Goal: Use online tool/utility: Use online tool/utility

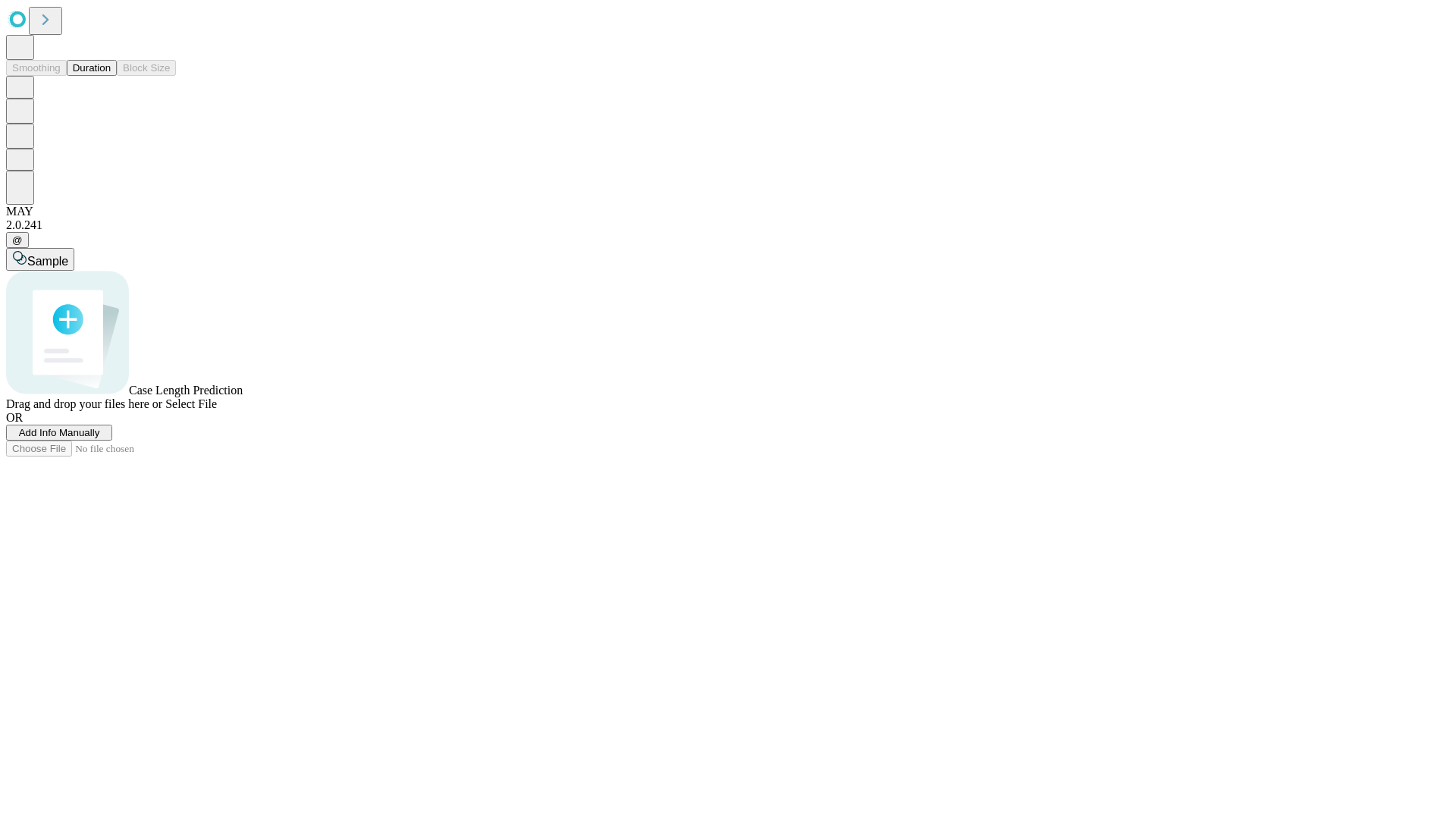
click at [217, 410] on span "Select File" at bounding box center [191, 403] width 52 height 13
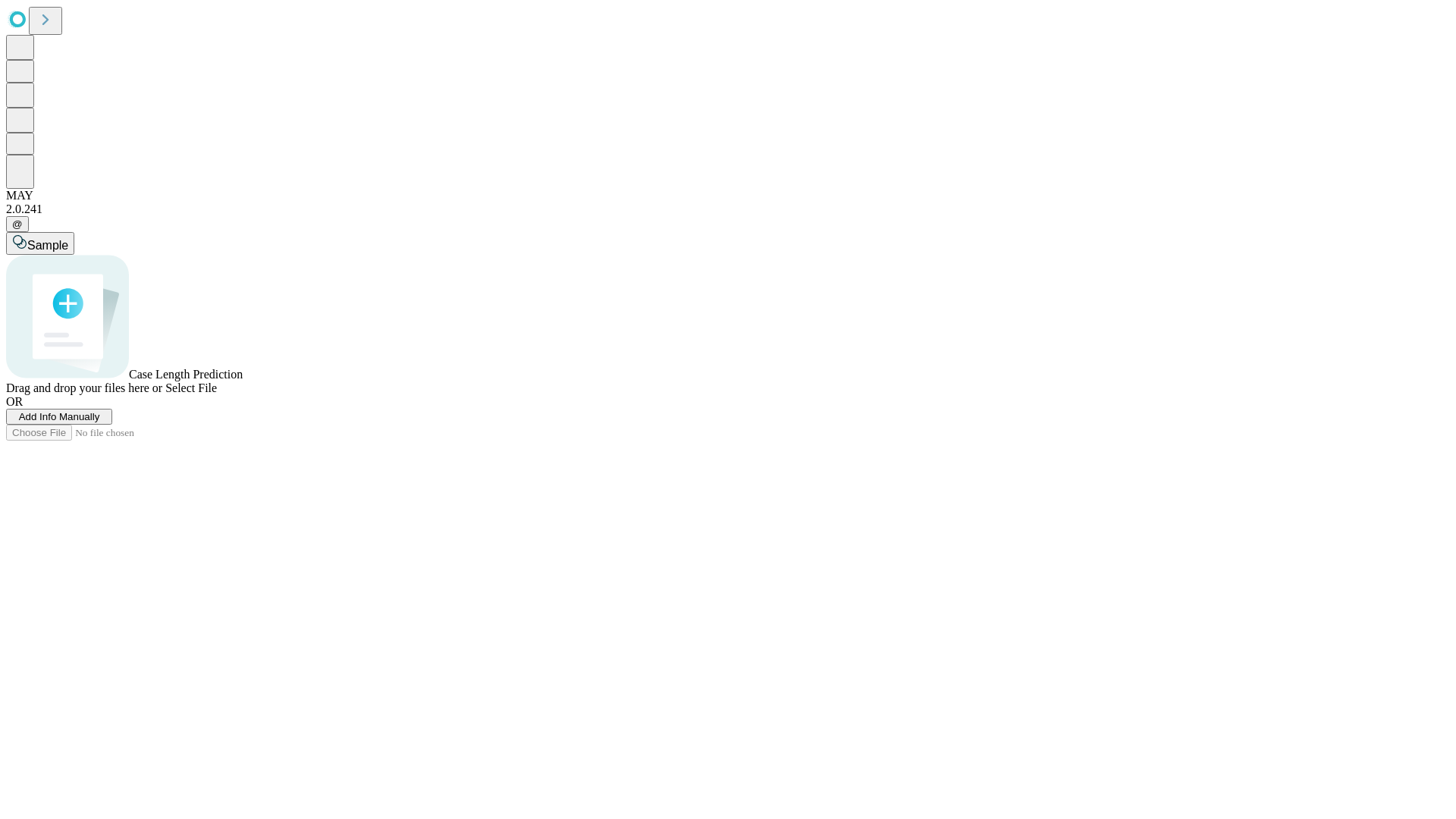
click at [217, 394] on span "Select File" at bounding box center [191, 388] width 52 height 13
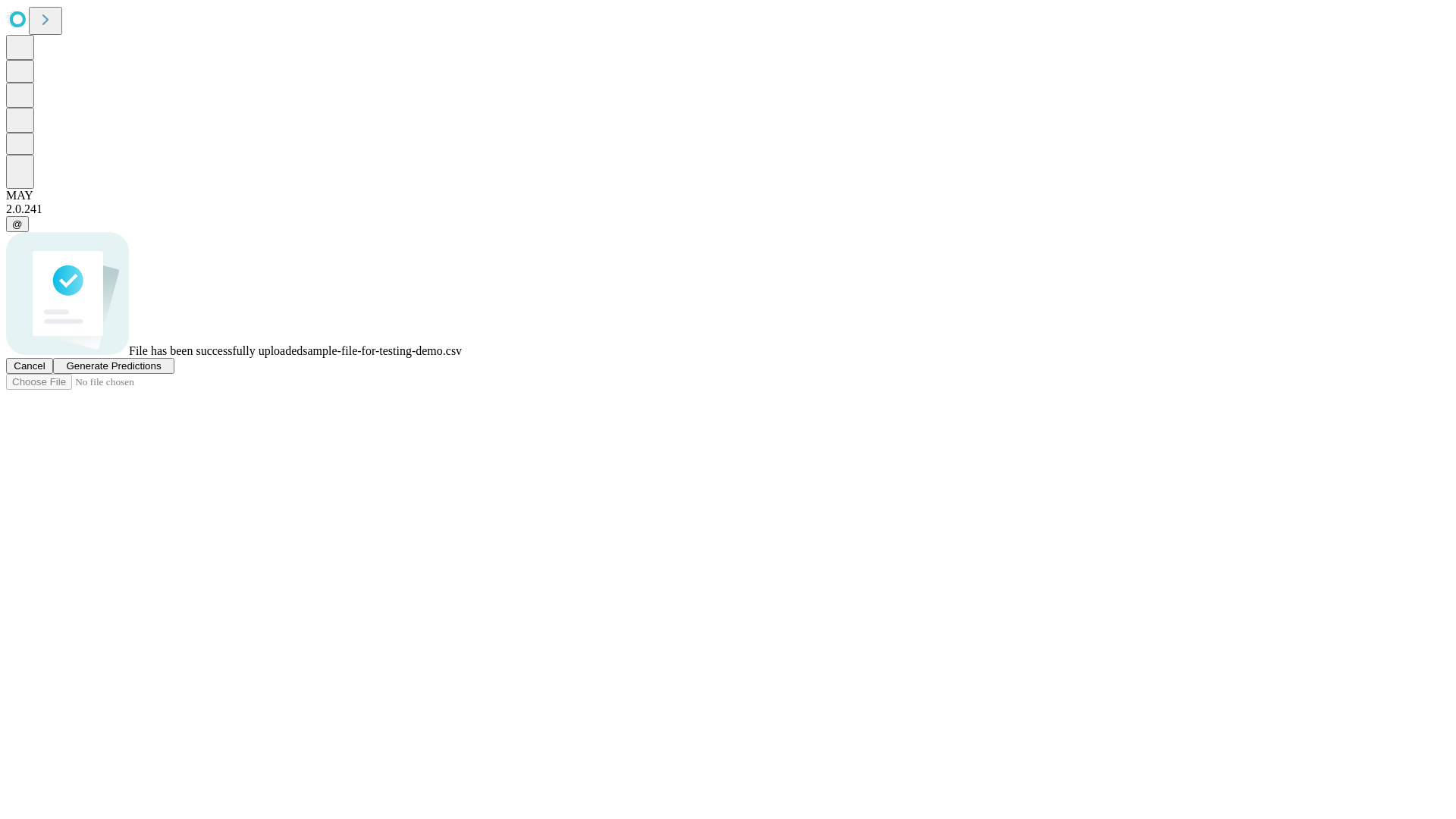
click at [161, 372] on span "Generate Predictions" at bounding box center [113, 365] width 95 height 12
